Goal: Answer question/provide support

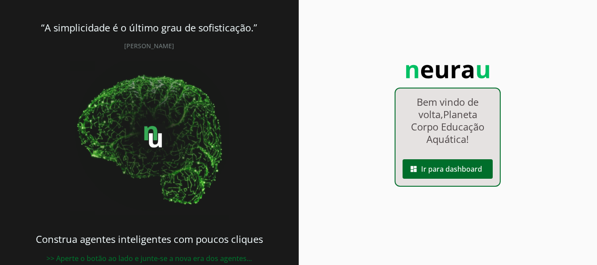
click at [421, 152] on link "dashboard Ir para dashboard" at bounding box center [448, 156] width 104 height 8
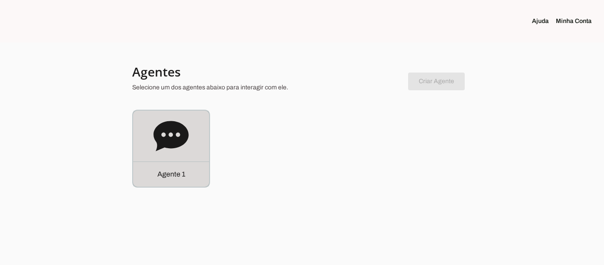
click at [184, 145] on icon at bounding box center [170, 135] width 35 height 35
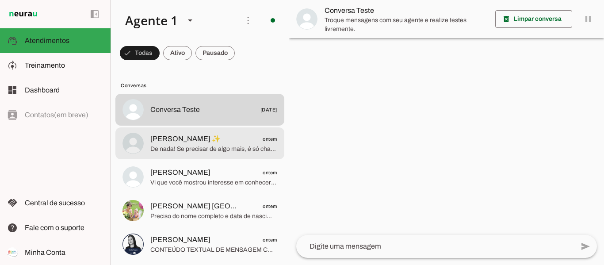
click at [209, 145] on span "De nada! Se precisar de algo mais, é só chamar. 😊" at bounding box center [213, 149] width 127 height 9
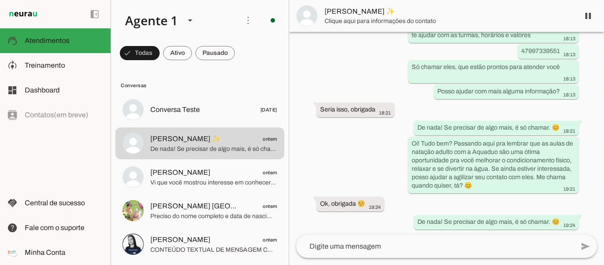
scroll to position [195, 0]
